Goal: Task Accomplishment & Management: Manage account settings

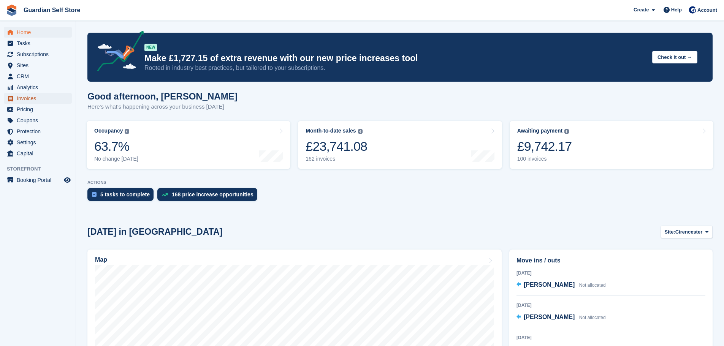
click at [26, 93] on span "Invoices" at bounding box center [40, 98] width 46 height 11
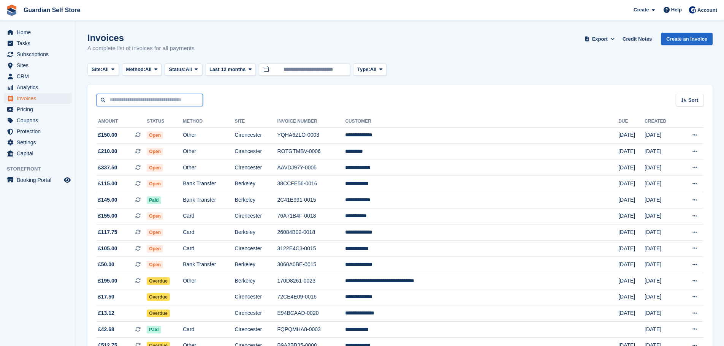
click at [125, 97] on input "text" at bounding box center [150, 100] width 106 height 13
type input "****"
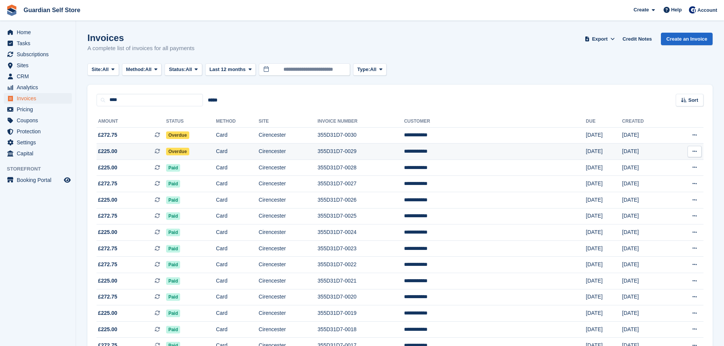
click at [120, 149] on span "£225.00 This is a recurring subscription invoice." at bounding box center [132, 151] width 70 height 8
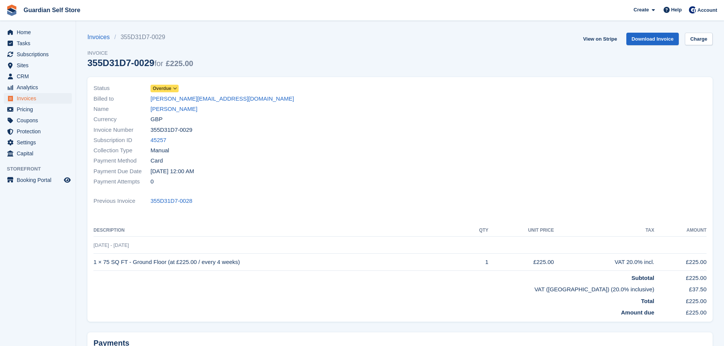
click at [169, 90] on span "Overdue" at bounding box center [162, 88] width 19 height 7
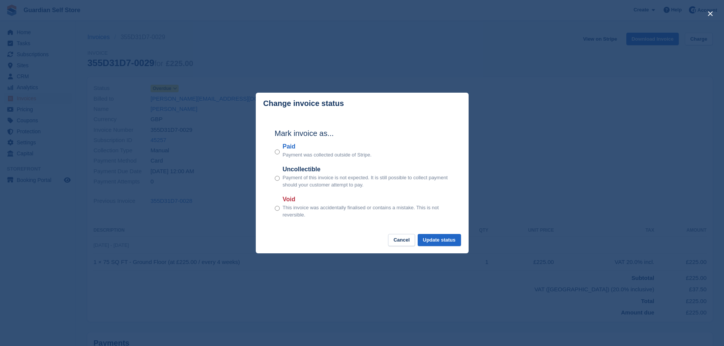
click at [291, 148] on label "Paid" at bounding box center [327, 146] width 89 height 9
click at [457, 242] on button "Update status" at bounding box center [439, 240] width 43 height 13
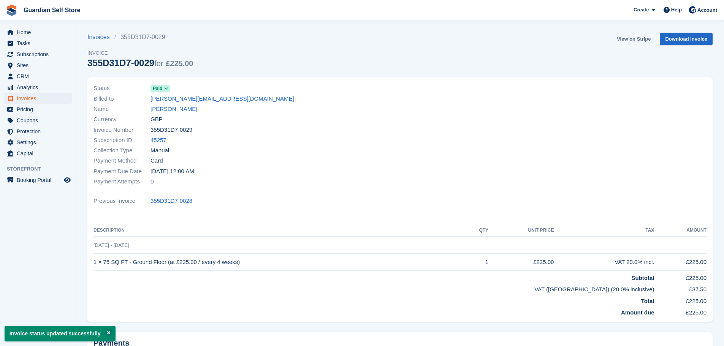
click at [621, 39] on link "View on Stripe" at bounding box center [634, 39] width 40 height 13
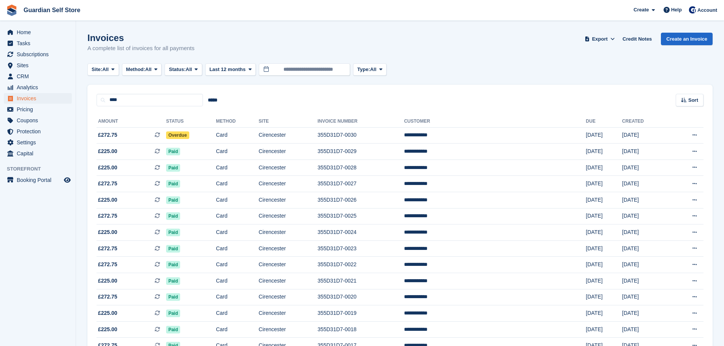
click at [151, 132] on span "£272.75 This is a recurring subscription invoice." at bounding box center [132, 135] width 70 height 8
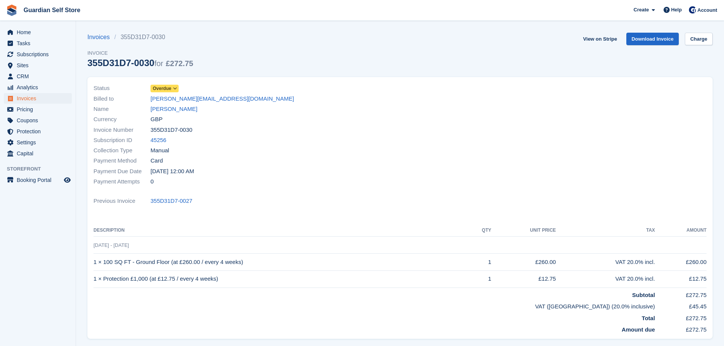
drag, startPoint x: 0, startPoint y: 0, endPoint x: 172, endPoint y: 88, distance: 193.2
click at [172, 88] on span at bounding box center [175, 88] width 6 height 6
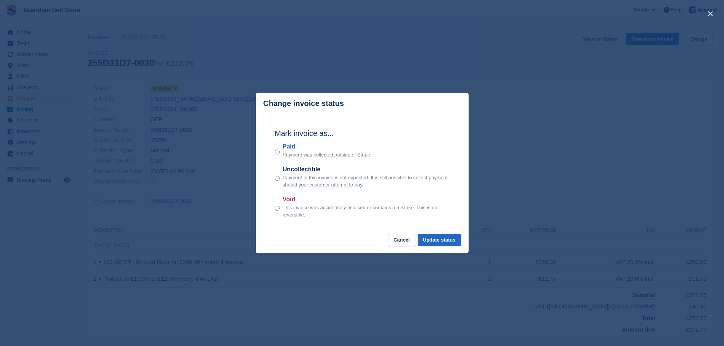
click at [288, 147] on label "Paid" at bounding box center [327, 146] width 89 height 9
click at [426, 238] on button "Update status" at bounding box center [439, 240] width 43 height 13
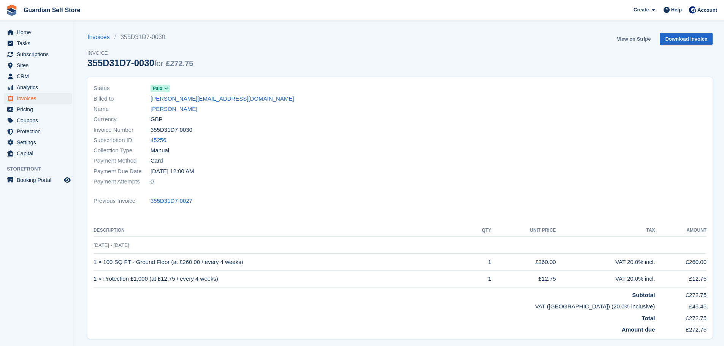
click at [647, 35] on link "View on Stripe" at bounding box center [634, 39] width 40 height 13
click at [52, 95] on span "Invoices" at bounding box center [40, 98] width 46 height 11
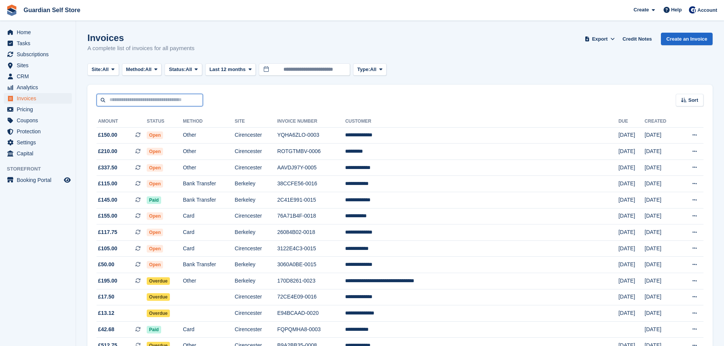
click at [141, 101] on input "text" at bounding box center [150, 100] width 106 height 13
type input "****"
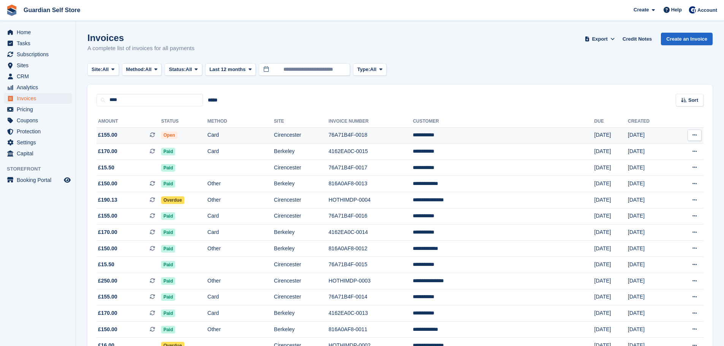
click at [135, 133] on span "£155.00 This is a recurring subscription invoice." at bounding box center [129, 135] width 65 height 8
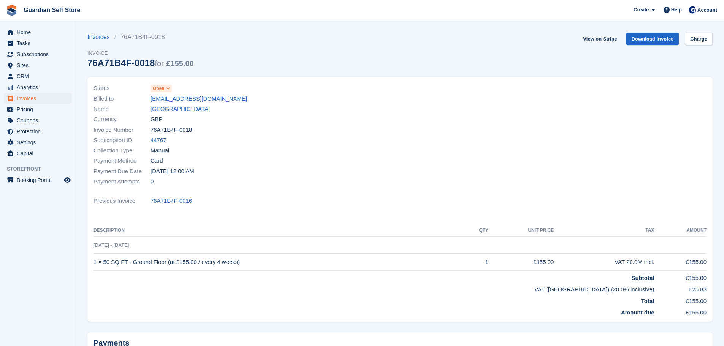
click at [160, 89] on span "Open" at bounding box center [159, 88] width 12 height 7
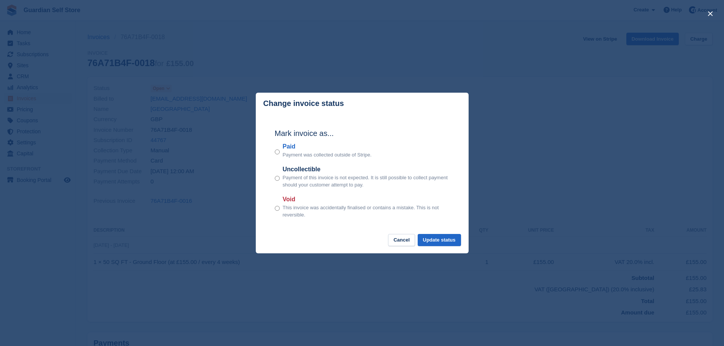
click at [286, 150] on label "Paid" at bounding box center [327, 146] width 89 height 9
click at [436, 242] on button "Update status" at bounding box center [439, 240] width 43 height 13
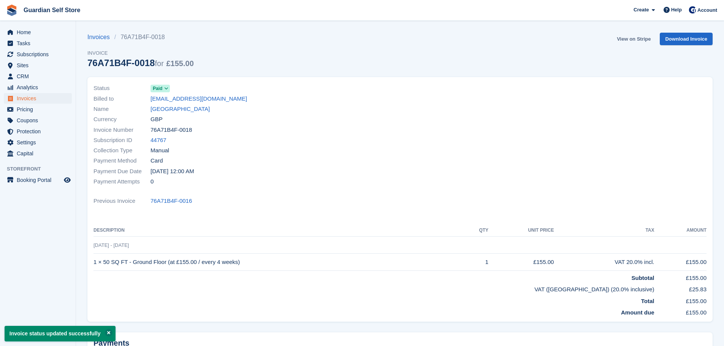
click at [630, 40] on link "View on Stripe" at bounding box center [634, 39] width 40 height 13
click at [56, 34] on span "Home" at bounding box center [40, 32] width 46 height 11
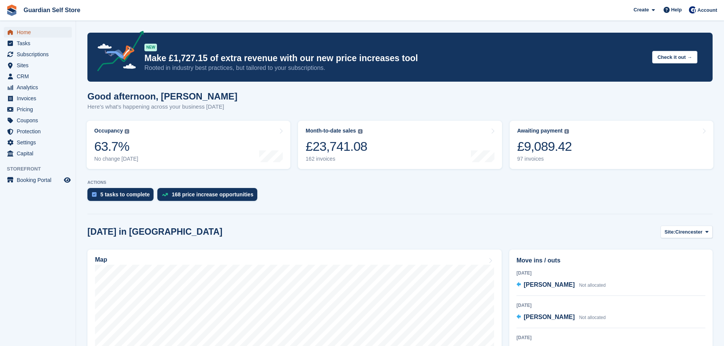
click at [40, 34] on span "Home" at bounding box center [40, 32] width 46 height 11
click at [52, 25] on div "Home Tasks Subscriptions Subscriptions Subscriptions Price increases NEW Price …" at bounding box center [38, 91] width 76 height 135
click at [690, 229] on span "Cirencester" at bounding box center [688, 232] width 27 height 8
click at [667, 264] on link "Berkeley" at bounding box center [676, 264] width 66 height 14
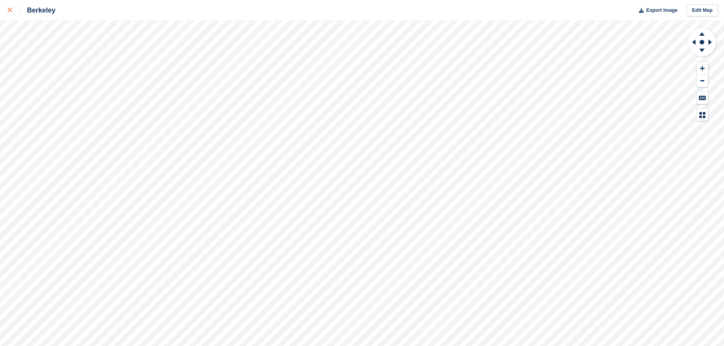
click at [8, 16] on link at bounding box center [10, 10] width 20 height 21
